Goal: Transaction & Acquisition: Purchase product/service

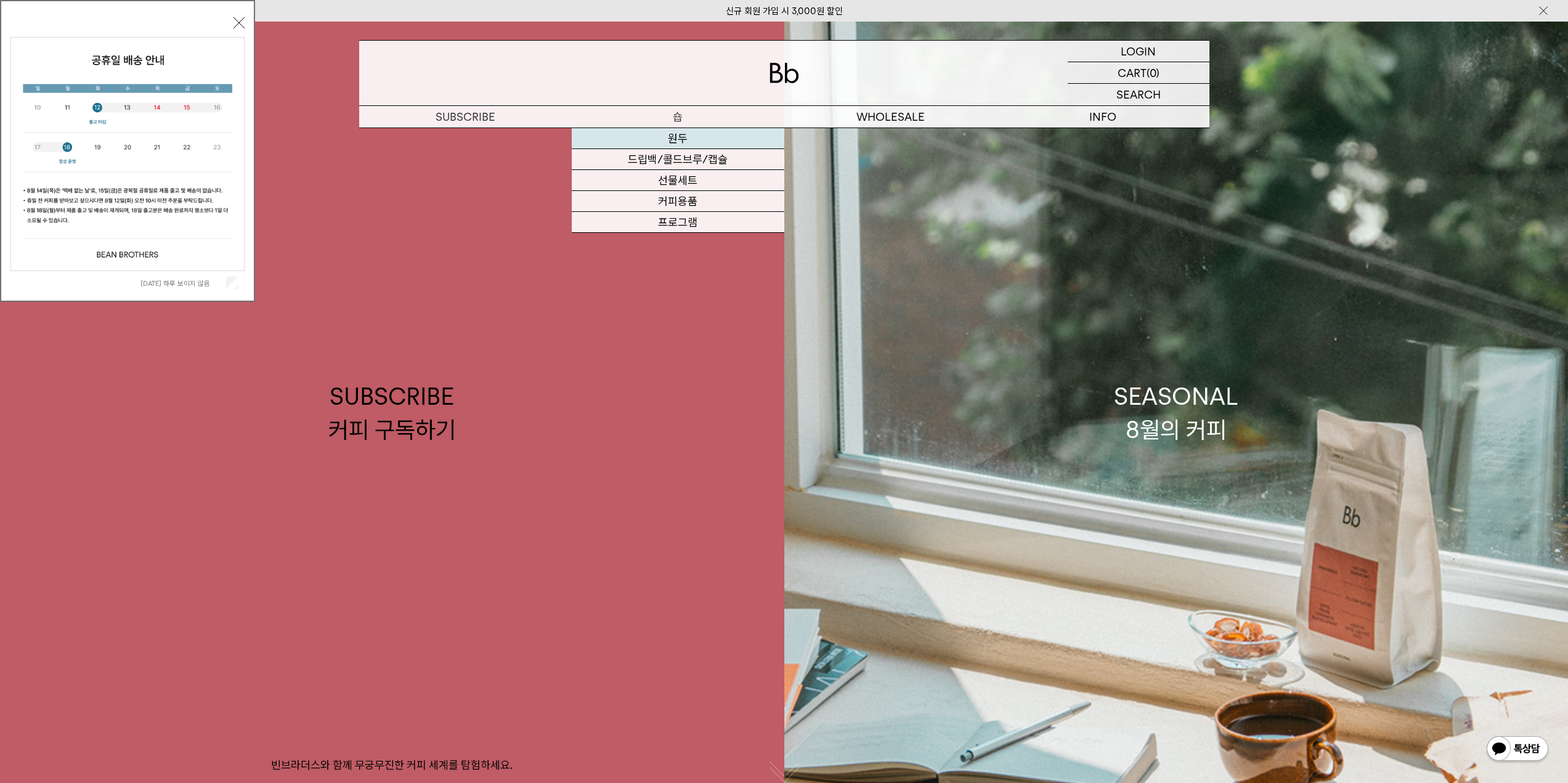
click at [686, 144] on link "원두" at bounding box center [678, 138] width 213 height 21
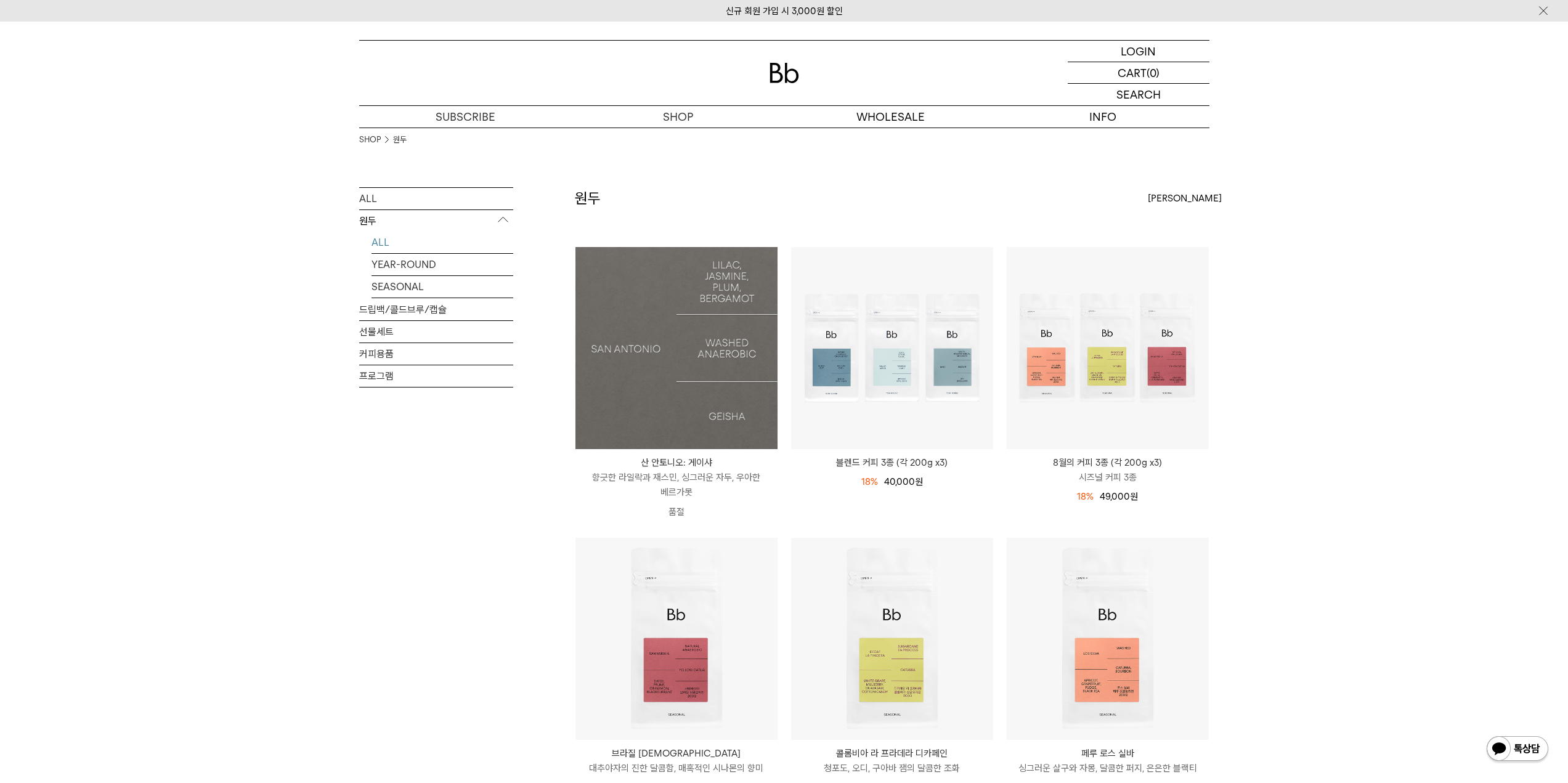
click at [717, 340] on img at bounding box center [676, 348] width 202 height 202
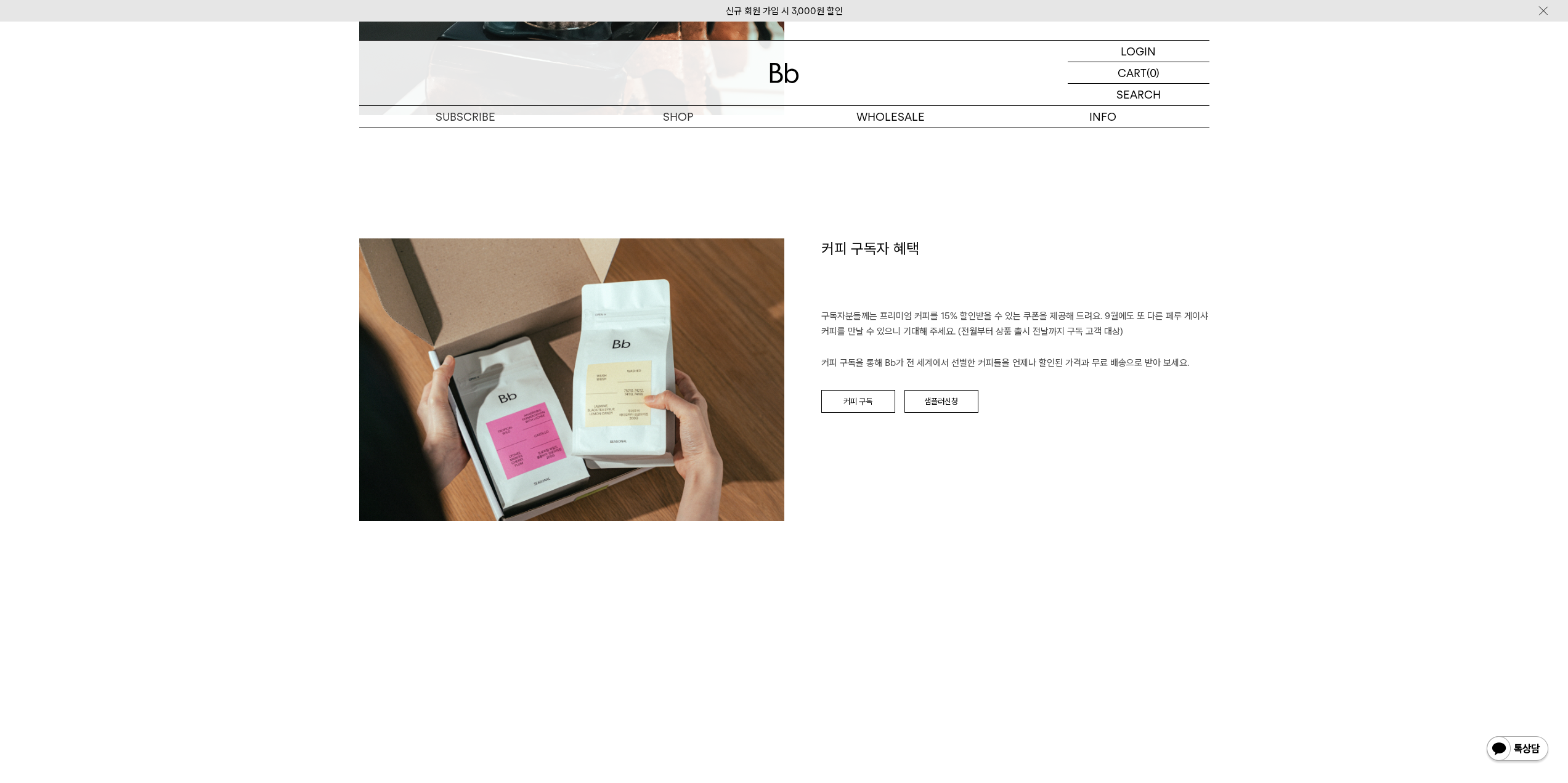
scroll to position [2156, 0]
